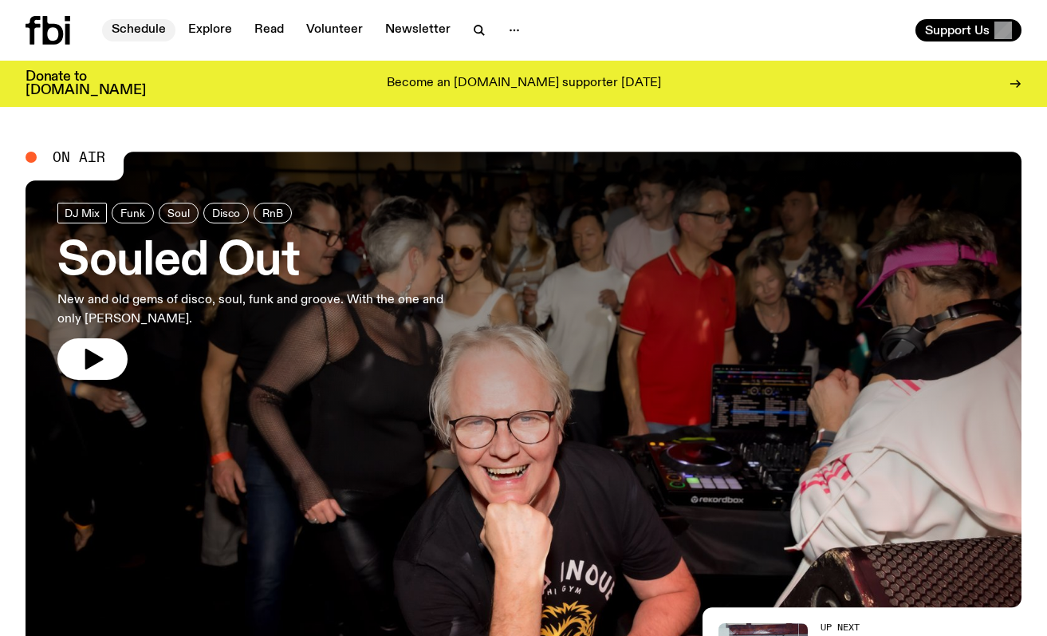
click at [156, 30] on link "Schedule" at bounding box center [138, 30] width 73 height 22
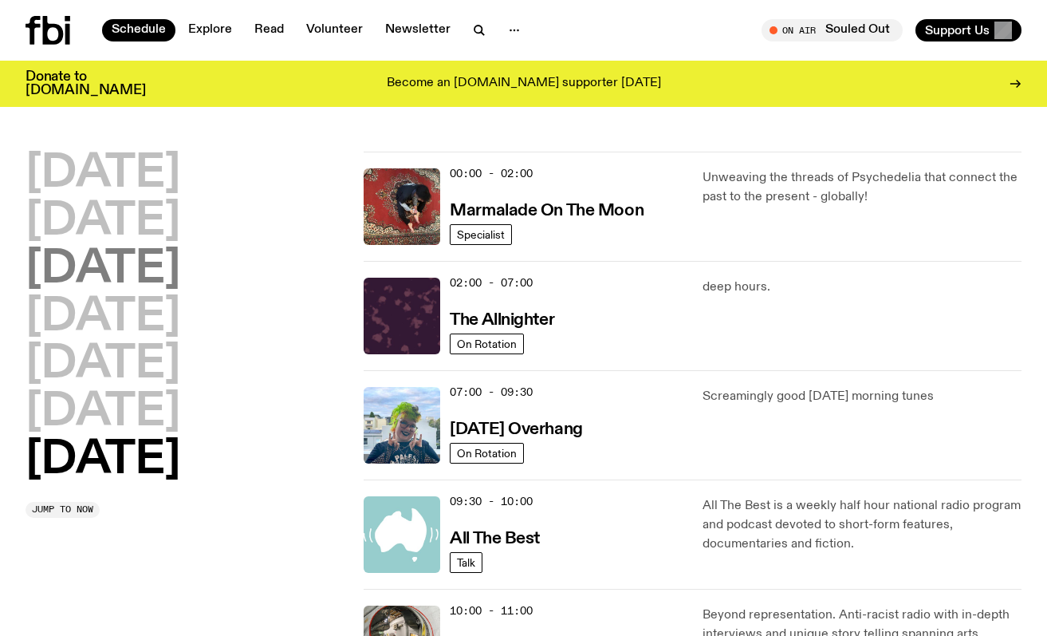
click at [138, 272] on h2 "[DATE]" at bounding box center [103, 269] width 155 height 45
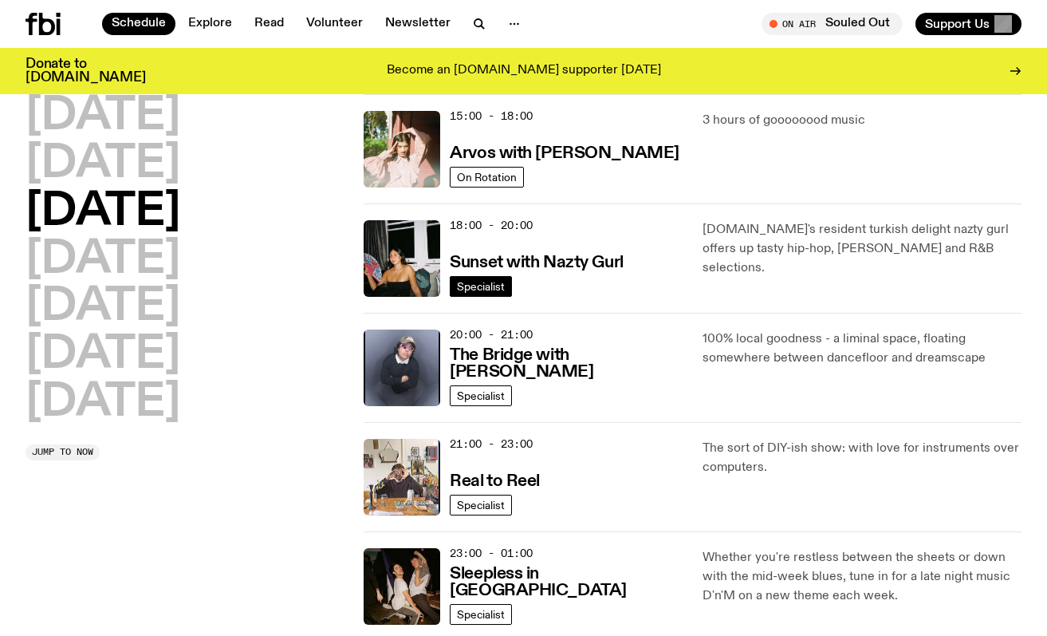
scroll to position [593, 0]
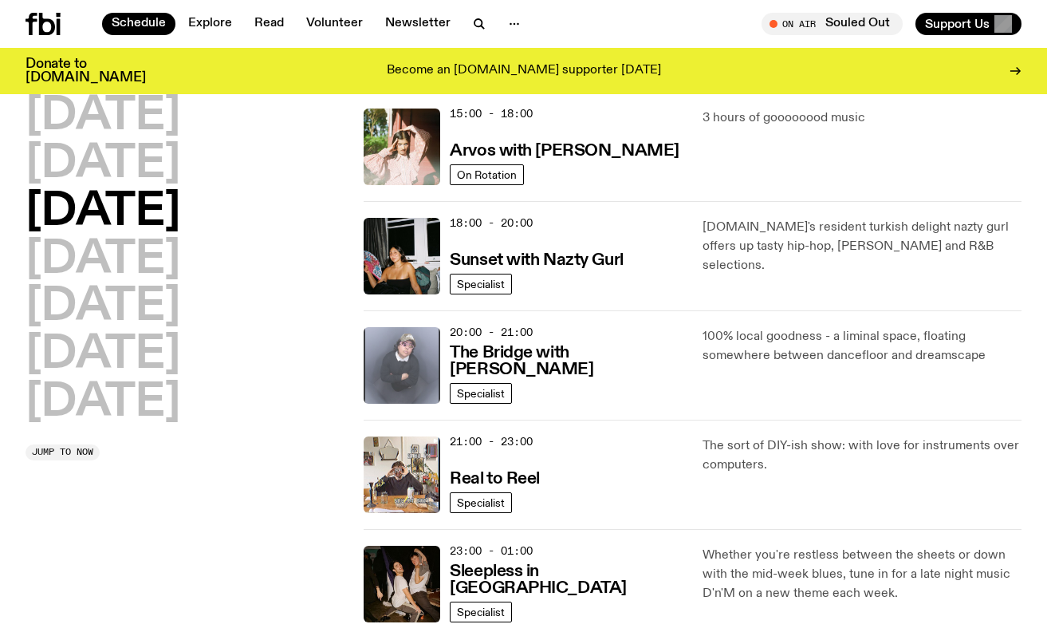
click at [421, 346] on img at bounding box center [402, 365] width 77 height 77
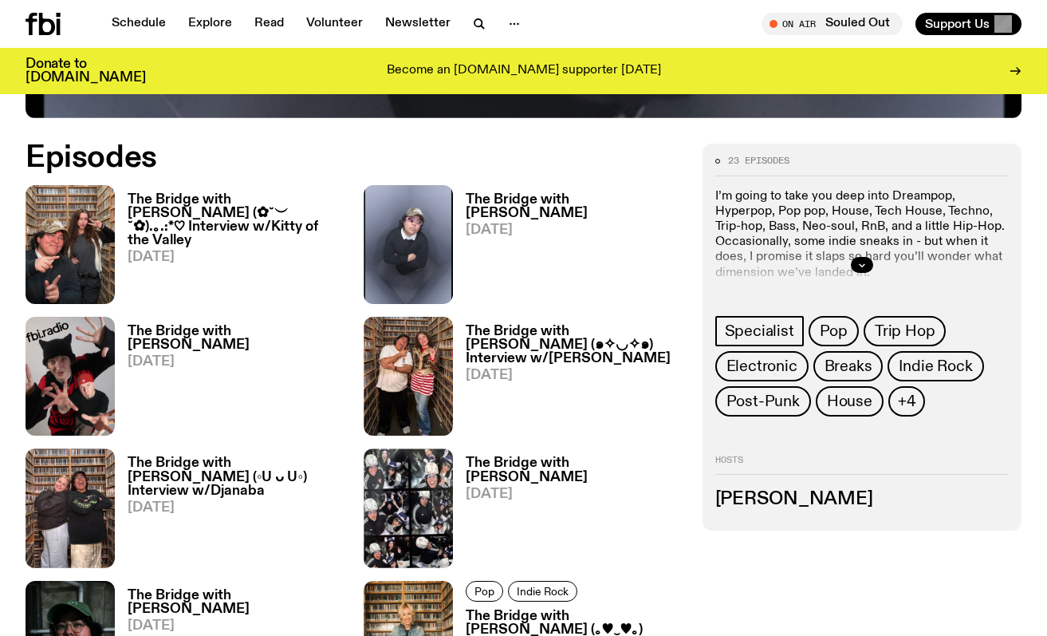
scroll to position [722, 0]
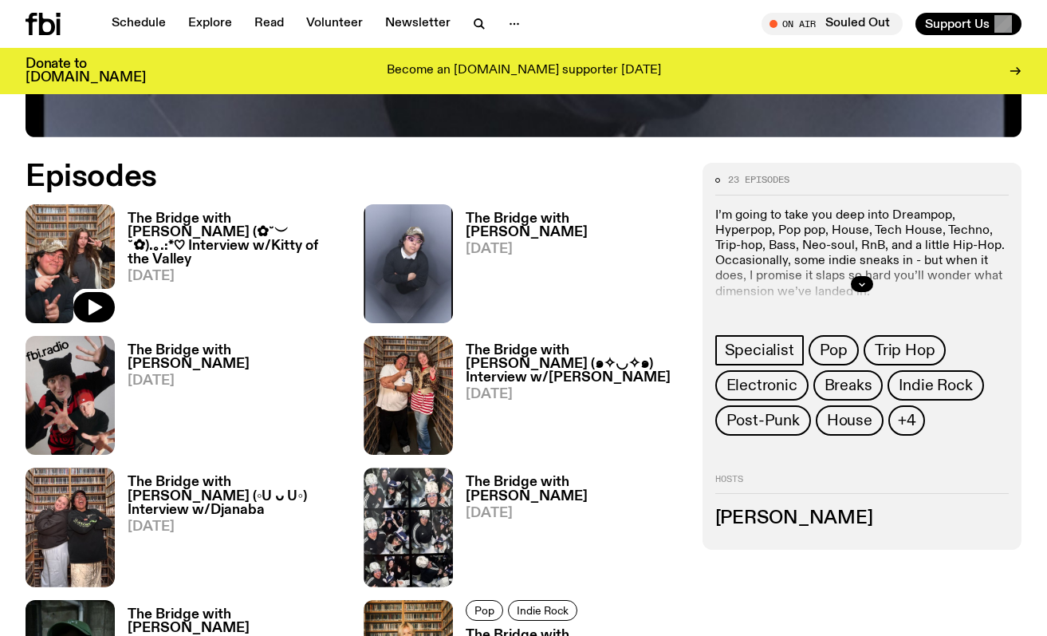
click at [77, 256] on img at bounding box center [70, 263] width 89 height 119
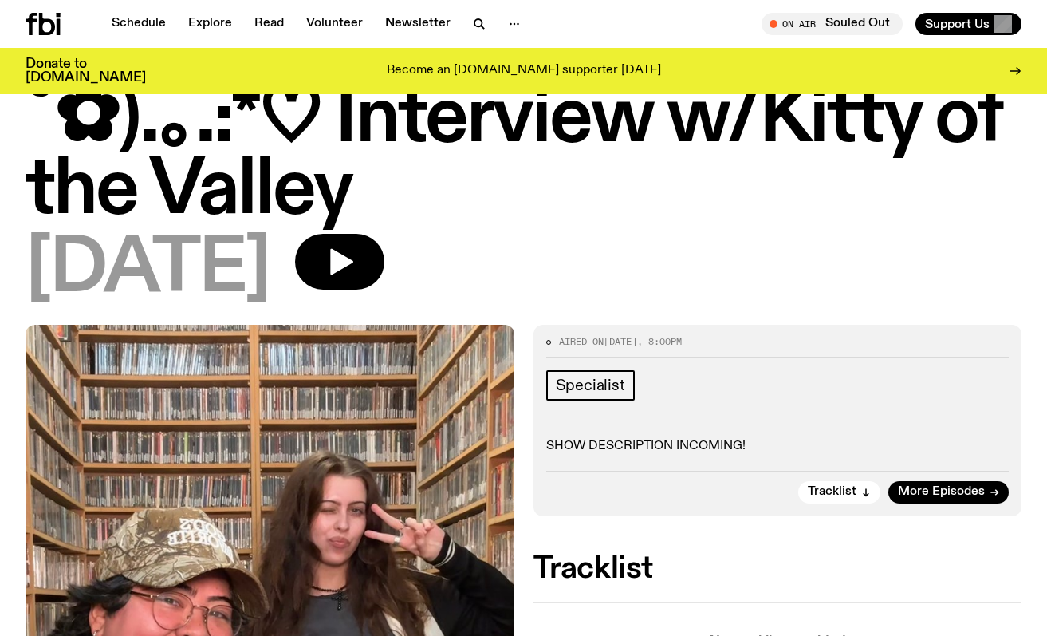
scroll to position [339, 0]
